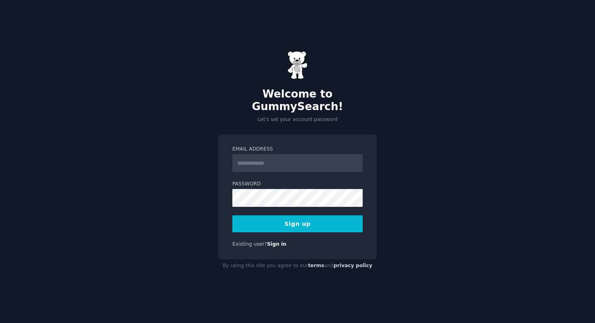
click at [247, 154] on input "Email Address" at bounding box center [297, 163] width 130 height 18
type input "**********"
click at [314, 224] on button "Sign up" at bounding box center [297, 223] width 130 height 17
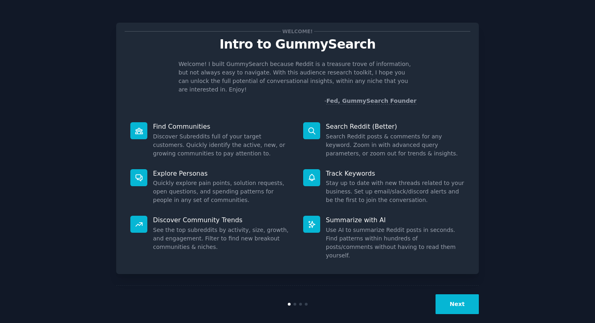
click at [452, 298] on button "Next" at bounding box center [456, 304] width 43 height 20
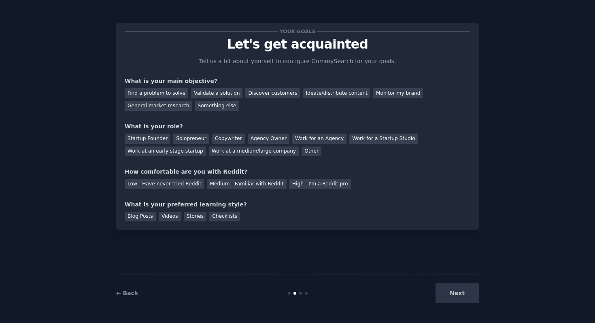
click at [452, 298] on div "Next" at bounding box center [418, 293] width 121 height 20
click at [173, 93] on div "Find a problem to solve" at bounding box center [157, 93] width 64 height 10
click at [170, 103] on div "General market research" at bounding box center [159, 106] width 68 height 10
click at [156, 97] on div "Find a problem to solve" at bounding box center [157, 93] width 64 height 10
click at [155, 140] on div "Startup Founder" at bounding box center [148, 139] width 46 height 10
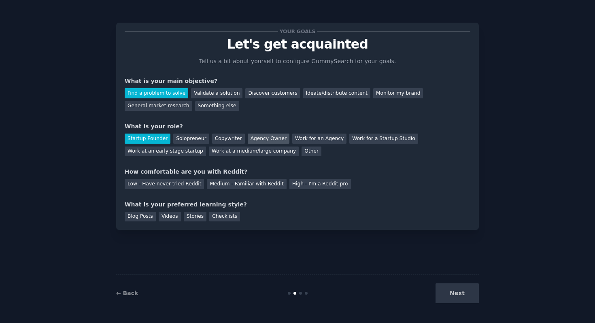
click at [276, 143] on div "Agency Owner" at bounding box center [269, 139] width 42 height 10
click at [143, 217] on div "Blog Posts" at bounding box center [140, 217] width 31 height 10
click at [157, 222] on div "Your goals Let's get acquainted Tell us a bit about yourself to configure Gummy…" at bounding box center [297, 126] width 363 height 207
click at [163, 221] on div "Your goals Let's get acquainted Tell us a bit about yourself to configure Gummy…" at bounding box center [297, 126] width 363 height 207
click at [164, 219] on div "Videos" at bounding box center [170, 217] width 22 height 10
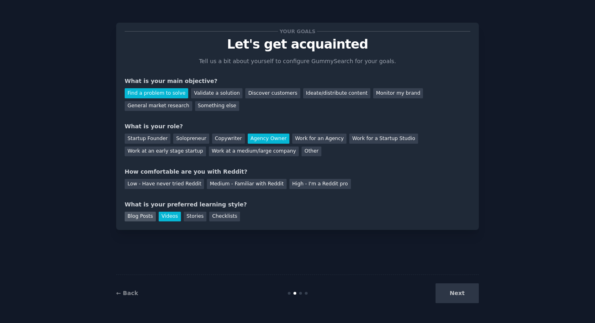
click at [141, 219] on div "Blog Posts" at bounding box center [140, 217] width 31 height 10
click at [459, 295] on div "Next" at bounding box center [418, 293] width 121 height 20
click at [152, 189] on div "Your goals Let's get acquainted Tell us a bit about yourself to configure Gummy…" at bounding box center [298, 126] width 346 height 190
click at [161, 185] on div "Low - Have never tried Reddit" at bounding box center [164, 184] width 79 height 10
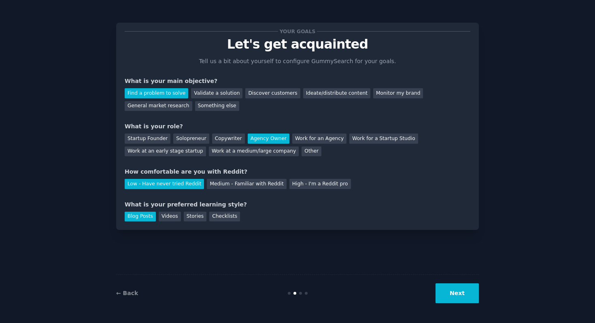
click at [479, 304] on div "Your goals Let's get acquainted Tell us a bit about yourself to configure Gummy…" at bounding box center [297, 161] width 572 height 300
click at [459, 294] on button "Next" at bounding box center [456, 293] width 43 height 20
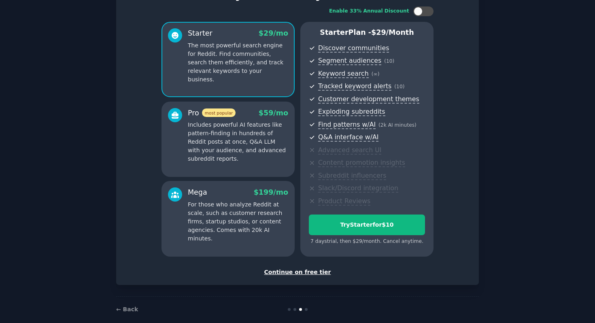
scroll to position [61, 0]
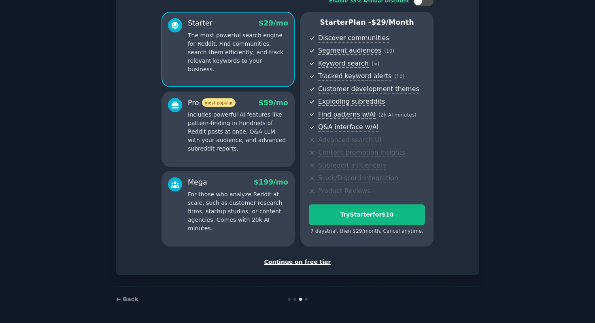
click at [310, 258] on div "Continue on free tier" at bounding box center [298, 262] width 346 height 8
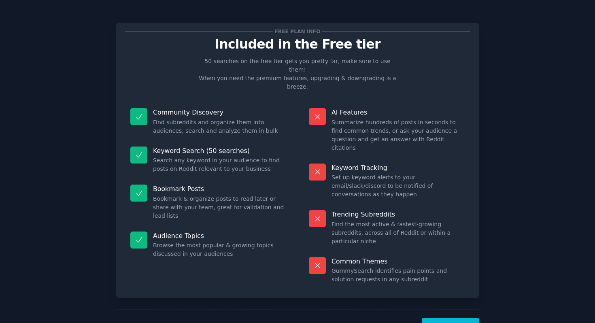
click at [452, 318] on button "Let's Go!" at bounding box center [450, 328] width 57 height 20
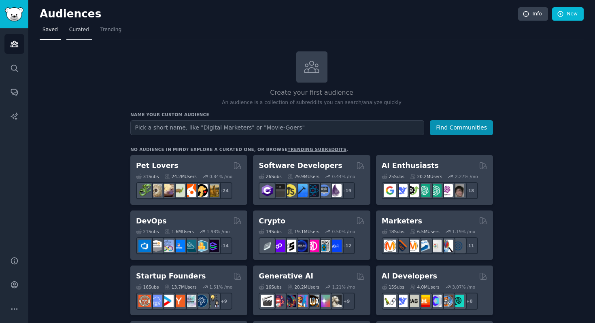
click at [89, 33] on link "Curated" at bounding box center [78, 31] width 25 height 17
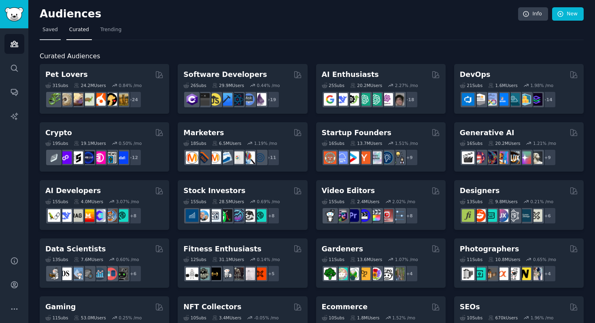
click at [52, 30] on span "Saved" at bounding box center [49, 29] width 15 height 7
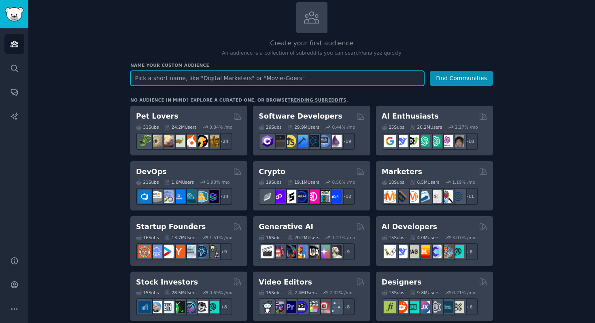
scroll to position [50, 0]
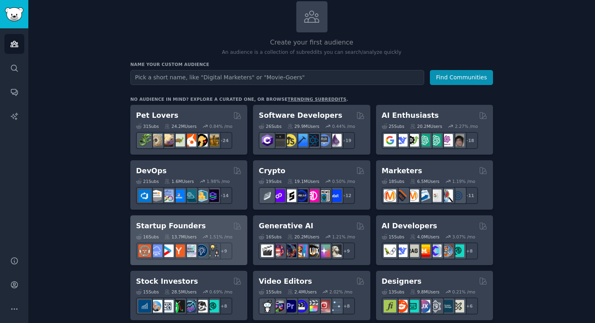
click at [182, 222] on h2 "Startup Founders" at bounding box center [171, 226] width 70 height 10
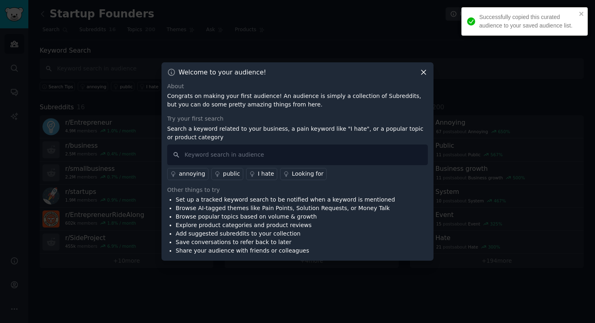
click at [423, 69] on icon at bounding box center [423, 72] width 8 height 8
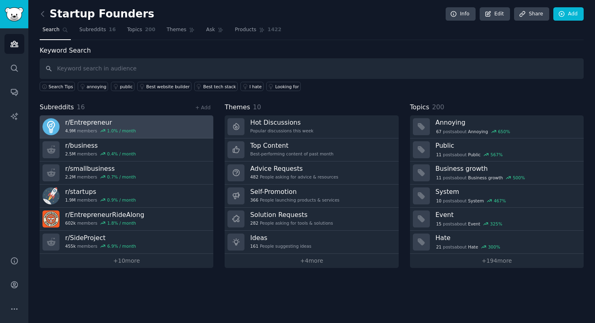
click at [156, 120] on link "r/ Entrepreneur 4.9M members 1.0 % / month" at bounding box center [127, 126] width 174 height 23
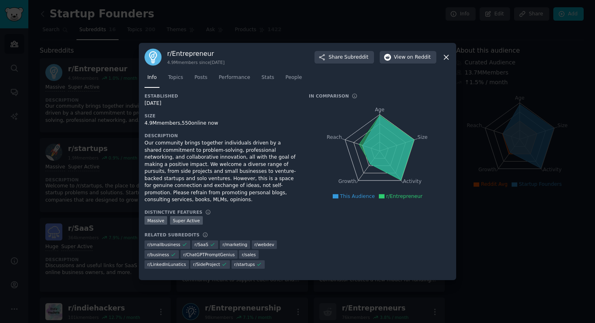
click at [444, 58] on icon at bounding box center [446, 57] width 4 height 4
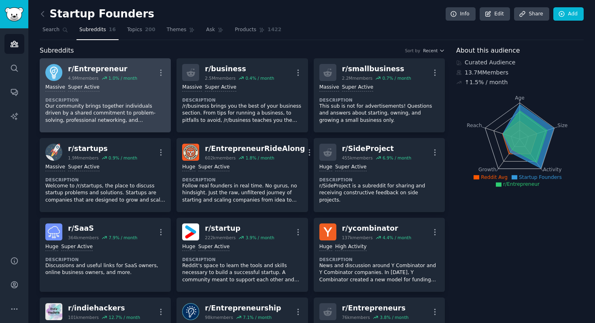
click at [125, 121] on p "Our community brings together individuals driven by a shared commitment to prob…" at bounding box center [105, 113] width 120 height 21
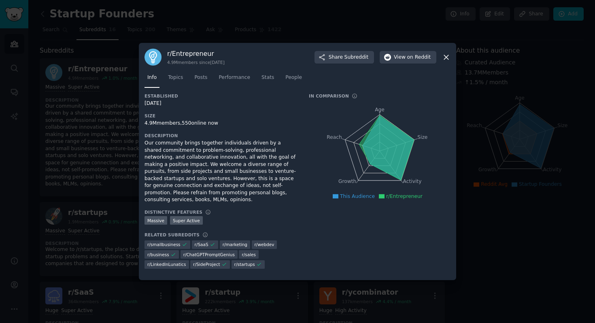
click at [446, 58] on icon at bounding box center [446, 57] width 8 height 8
click at [449, 59] on icon at bounding box center [446, 57] width 8 height 8
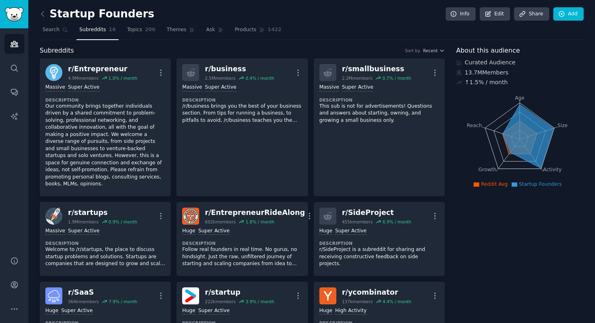
click at [42, 15] on icon at bounding box center [42, 13] width 2 height 5
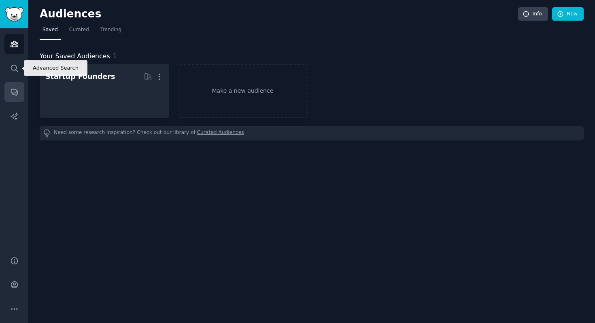
click at [15, 93] on icon "Sidebar" at bounding box center [14, 92] width 8 height 8
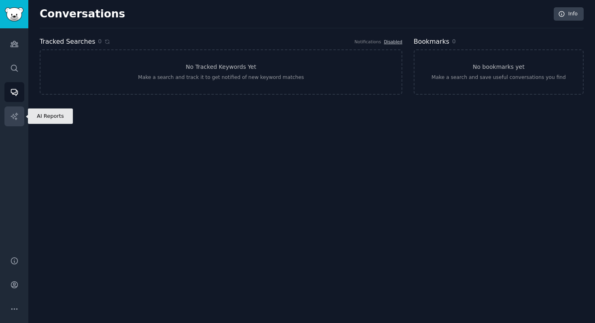
click at [18, 107] on link "AI Reports" at bounding box center [14, 116] width 20 height 20
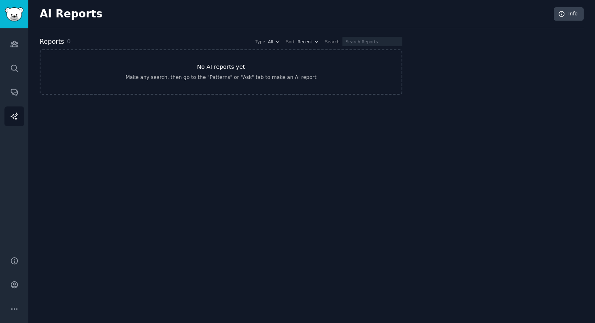
click at [240, 86] on link "No AI reports yet Make any search, then go to the "Patterns" or "Ask" tab to ma…" at bounding box center [221, 71] width 363 height 45
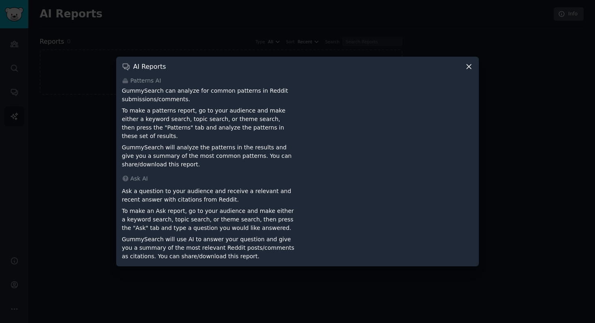
click at [469, 70] on icon at bounding box center [469, 66] width 8 height 8
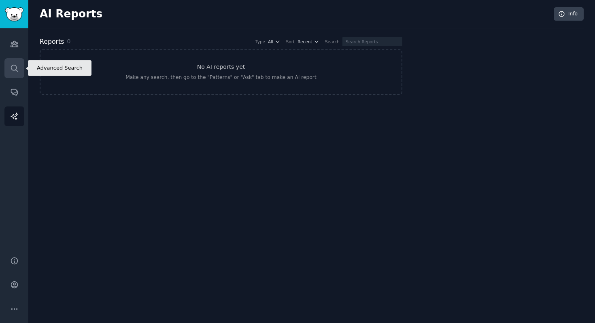
click at [16, 62] on link "Search" at bounding box center [14, 68] width 20 height 20
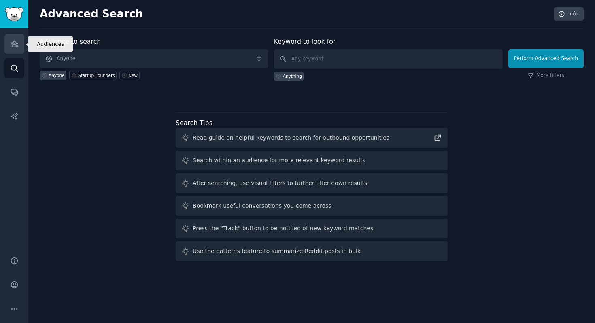
click at [15, 47] on icon "Sidebar" at bounding box center [14, 44] width 8 height 8
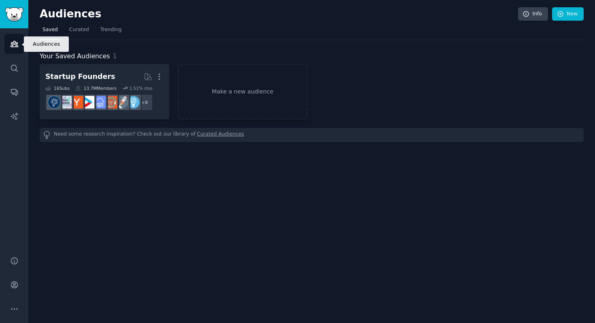
click at [18, 43] on link "Audiences" at bounding box center [14, 44] width 20 height 20
click at [79, 34] on link "Curated" at bounding box center [78, 31] width 25 height 17
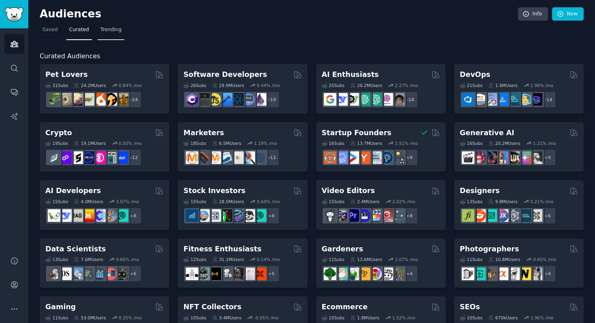
click at [110, 34] on link "Trending" at bounding box center [111, 31] width 27 height 17
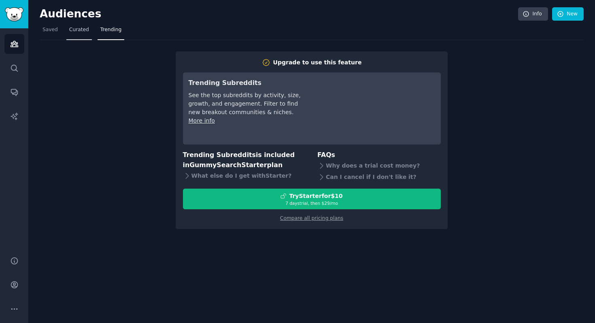
click at [81, 38] on link "Curated" at bounding box center [78, 31] width 25 height 17
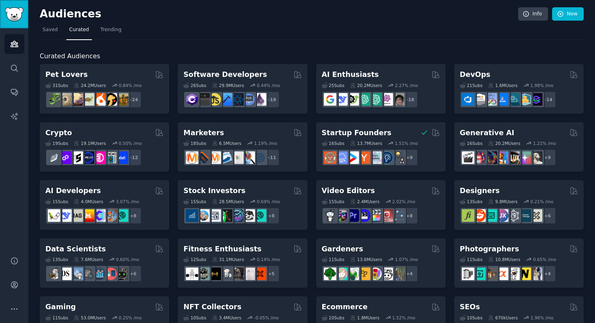
click at [20, 18] on img "Sidebar" at bounding box center [14, 14] width 19 height 14
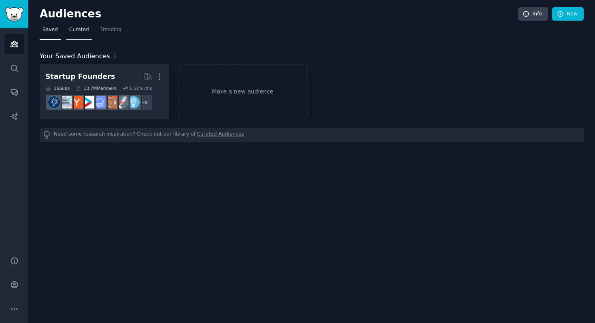
click at [72, 36] on link "Curated" at bounding box center [78, 31] width 25 height 17
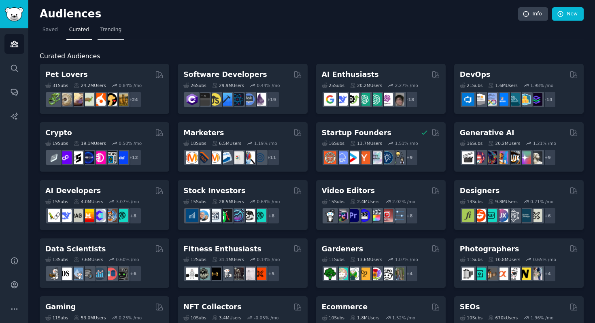
click at [104, 36] on link "Trending" at bounding box center [111, 31] width 27 height 17
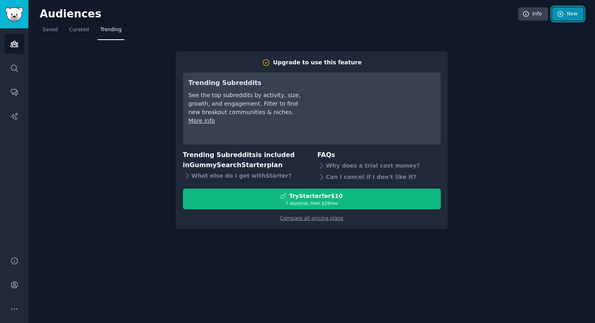
click at [577, 15] on link "New" at bounding box center [568, 14] width 32 height 14
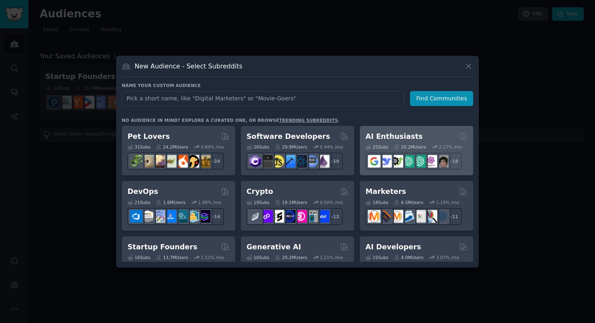
click at [422, 136] on div "AI Enthusiasts Curated by GummySearch" at bounding box center [416, 137] width 102 height 10
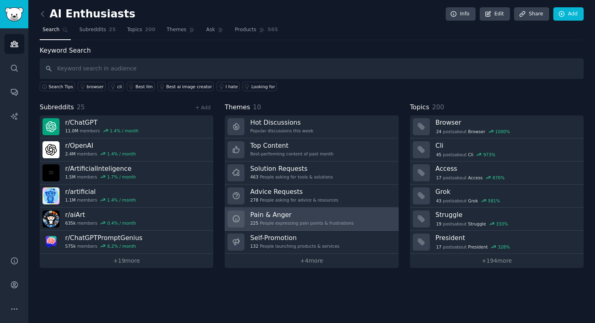
click at [358, 219] on link "Pain & Anger 225 People expressing pain points & frustrations" at bounding box center [312, 219] width 174 height 23
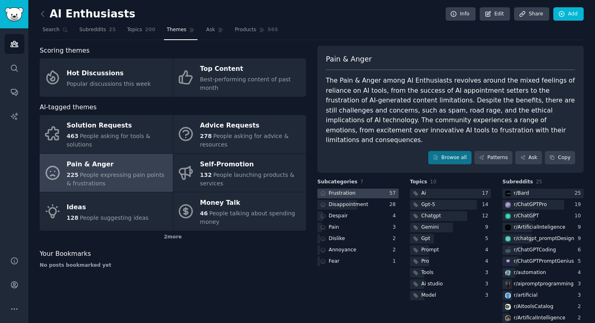
click at [358, 189] on div at bounding box center [357, 194] width 81 height 10
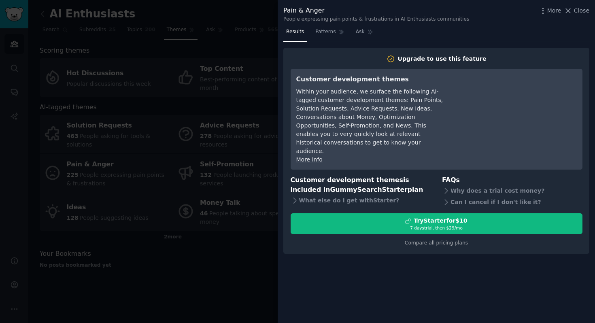
click at [181, 291] on div at bounding box center [297, 161] width 595 height 323
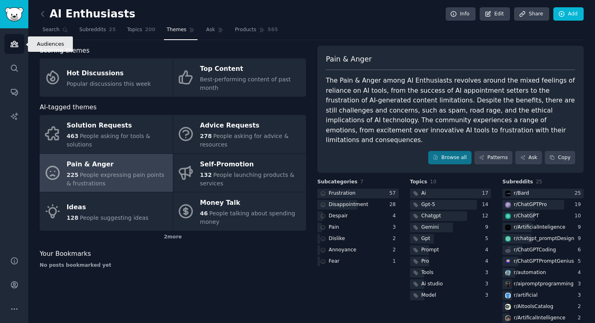
click at [21, 49] on link "Audiences" at bounding box center [14, 44] width 20 height 20
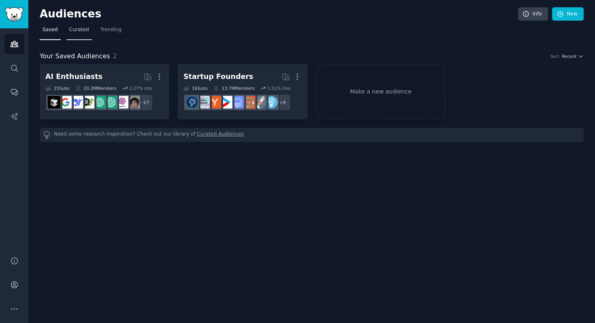
click at [75, 36] on link "Curated" at bounding box center [78, 31] width 25 height 17
